Goal: Find contact information: Find contact information

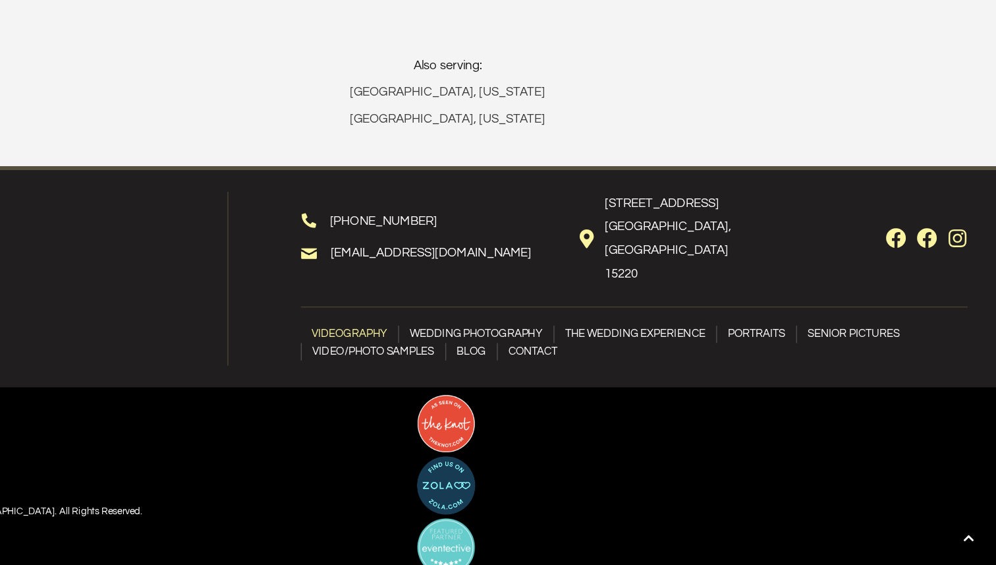
scroll to position [8277, 0]
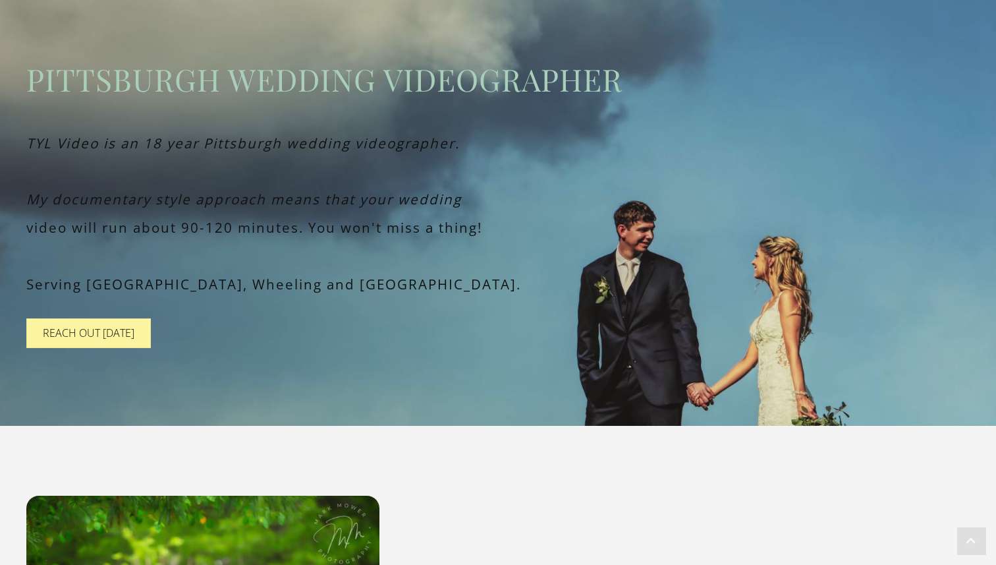
scroll to position [0, 0]
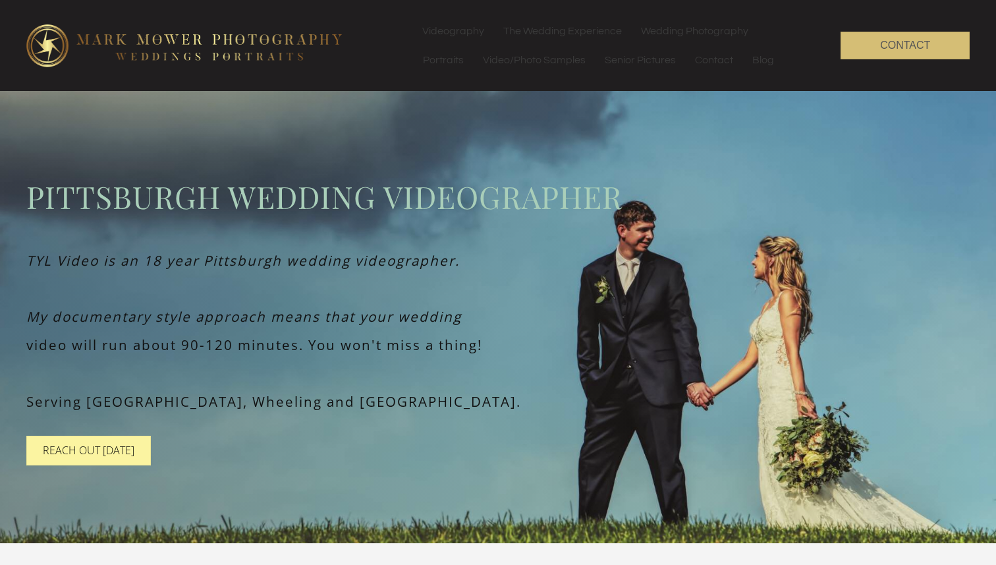
click at [895, 49] on span "Contact" at bounding box center [905, 45] width 50 height 11
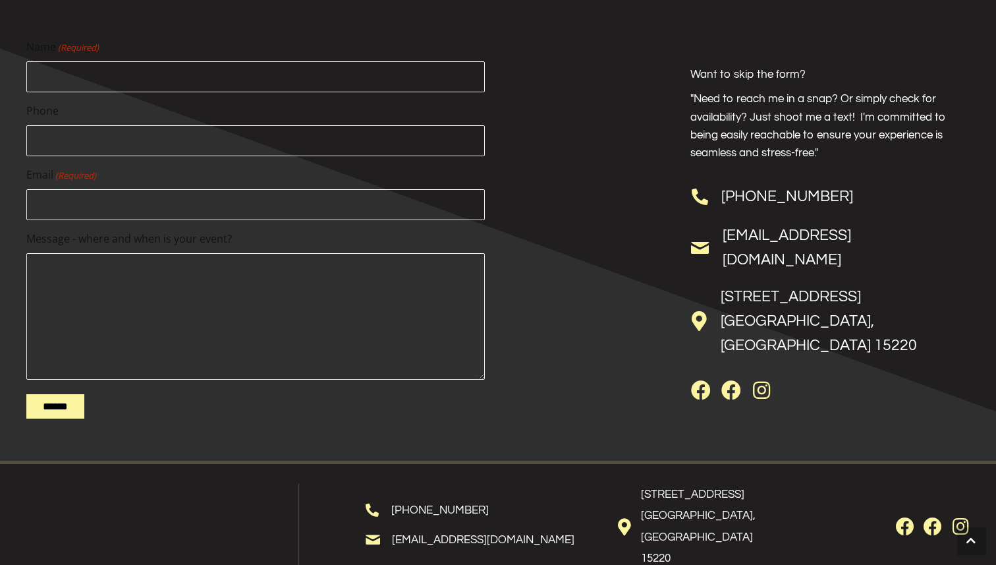
scroll to position [1142, 0]
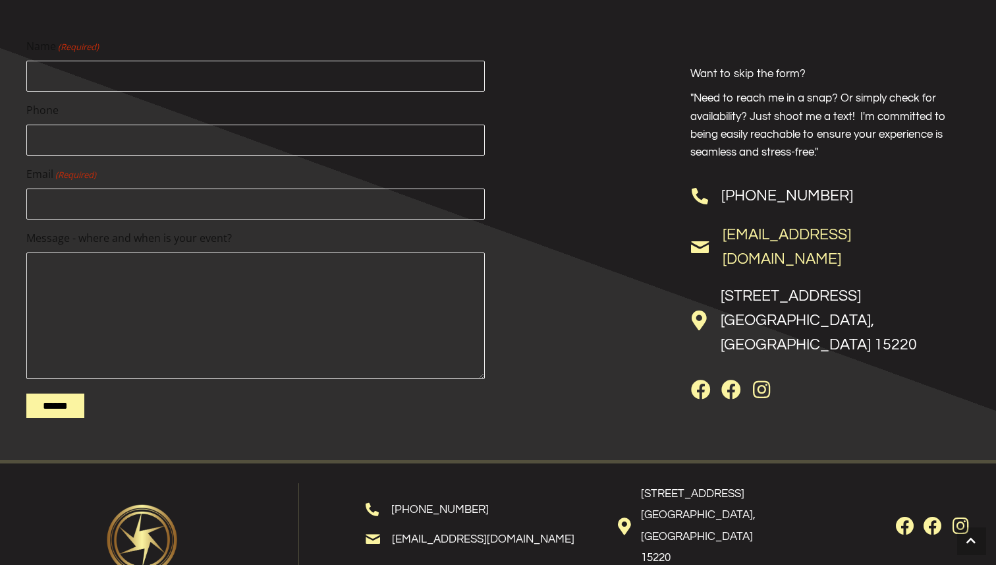
click at [724, 256] on link "[EMAIL_ADDRESS][DOMAIN_NAME]" at bounding box center [787, 247] width 128 height 40
